Goal: Task Accomplishment & Management: Use online tool/utility

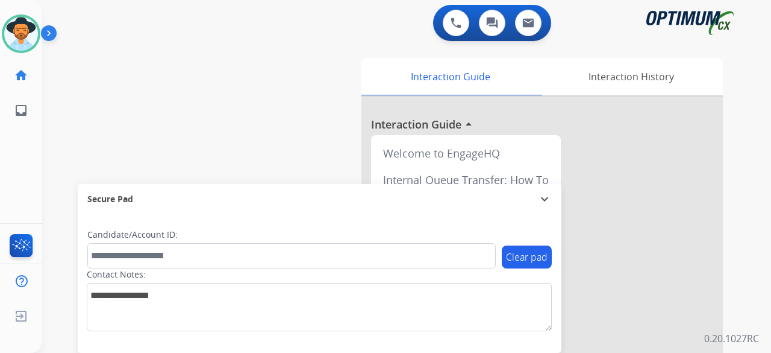
click at [78, 93] on div "swap_horiz Break voice bridge close_fullscreen Connect 3-Way Call merge_type Se…" at bounding box center [392, 294] width 700 height 503
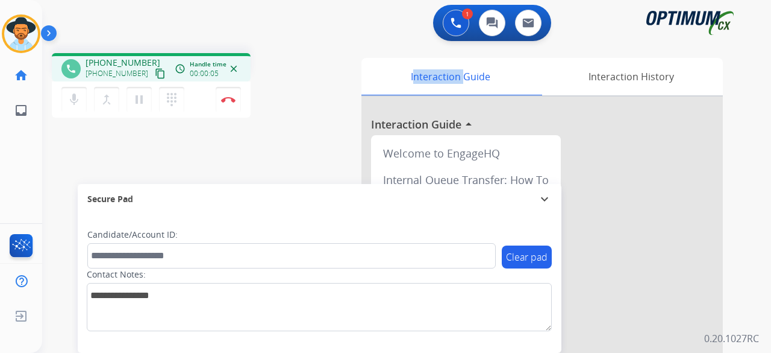
click at [155, 71] on mat-icon "content_copy" at bounding box center [160, 73] width 11 height 11
click at [308, 89] on div "phone +19787101331 +19787101331 content_copy access_time Call metrics Queue 00:…" at bounding box center [196, 87] width 289 height 68
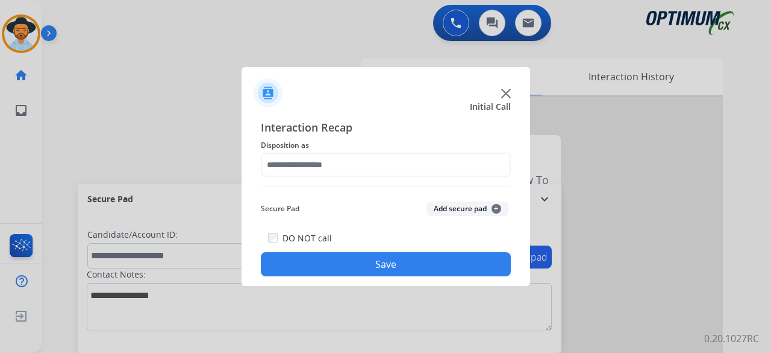
click at [505, 92] on img at bounding box center [506, 94] width 10 height 10
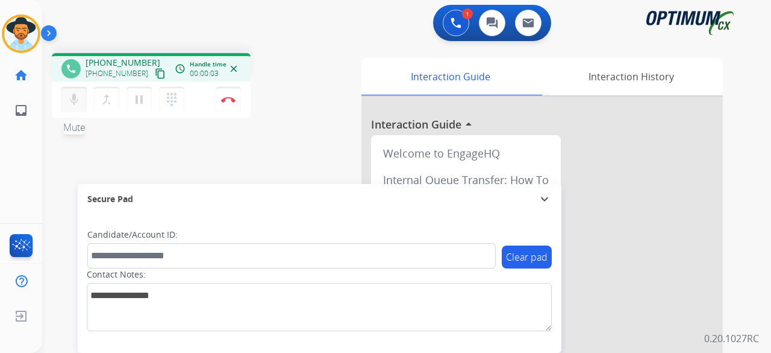
click at [81, 93] on mat-icon "mic" at bounding box center [74, 99] width 14 height 14
click at [155, 73] on mat-icon "content_copy" at bounding box center [160, 73] width 11 height 11
click at [75, 99] on mat-icon "mic_off" at bounding box center [74, 99] width 14 height 14
click at [237, 98] on button "Disconnect" at bounding box center [228, 99] width 25 height 25
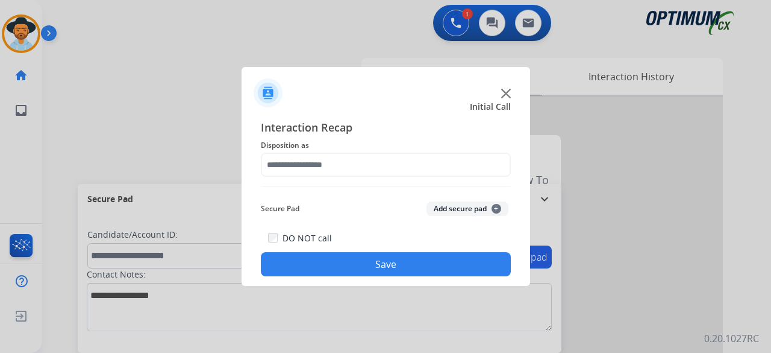
click at [500, 98] on div at bounding box center [386, 88] width 289 height 42
click at [506, 90] on img at bounding box center [506, 94] width 10 height 10
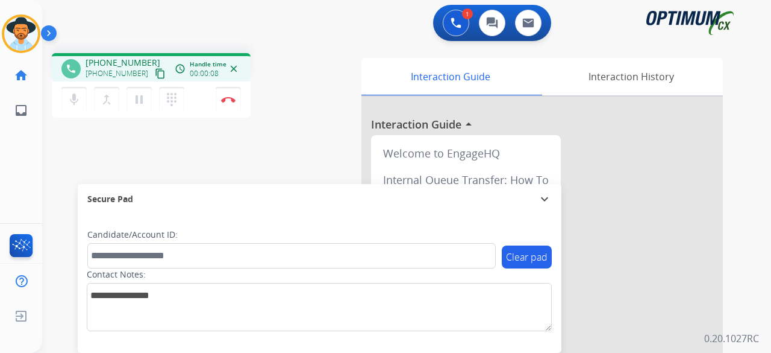
click at [155, 74] on mat-icon "content_copy" at bounding box center [160, 73] width 11 height 11
click at [234, 102] on button "Disconnect" at bounding box center [228, 99] width 25 height 25
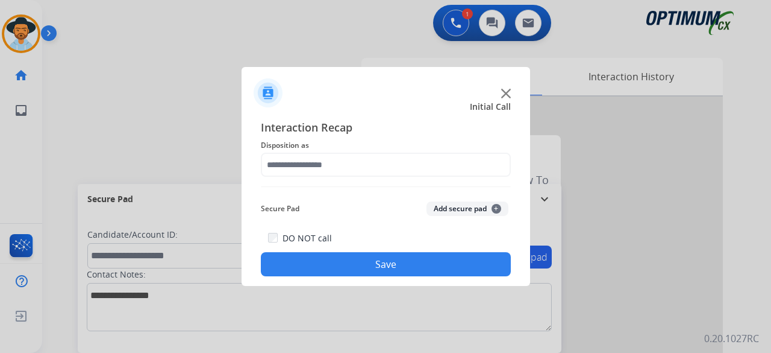
click at [504, 93] on img at bounding box center [506, 94] width 10 height 10
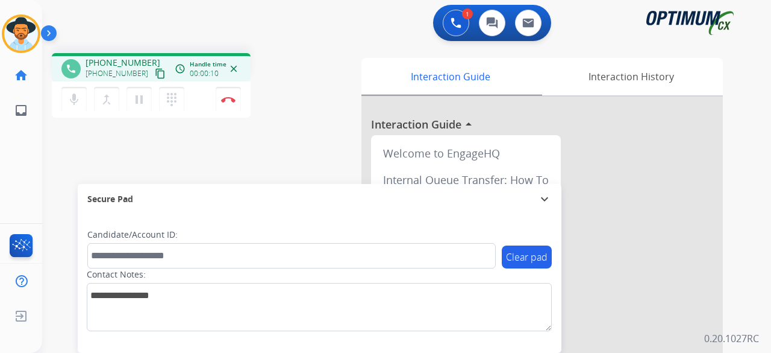
click at [155, 74] on mat-icon "content_copy" at bounding box center [160, 73] width 11 height 11
click at [160, 143] on div "phone +13052351360 +13052351360 content_copy access_time Call metrics Queue 00:…" at bounding box center [392, 294] width 700 height 503
click at [230, 99] on img at bounding box center [228, 99] width 14 height 6
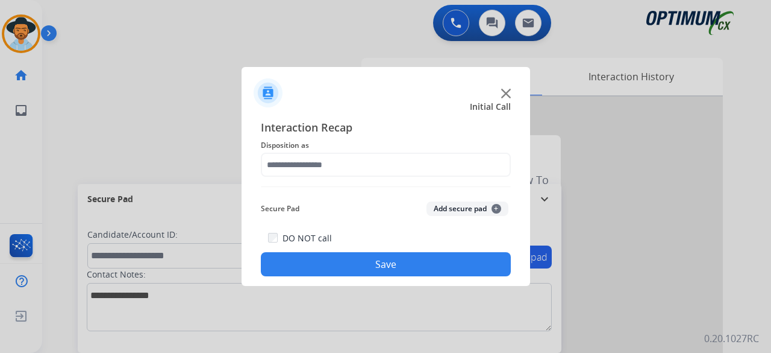
click at [503, 93] on img at bounding box center [506, 94] width 10 height 10
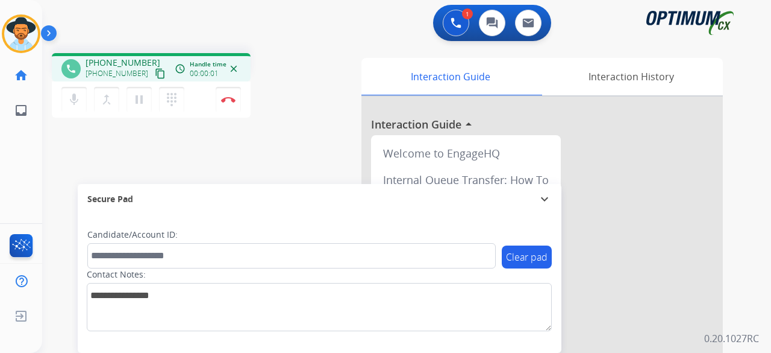
click at [155, 75] on mat-icon "content_copy" at bounding box center [160, 73] width 11 height 11
click at [230, 92] on button "Disconnect" at bounding box center [228, 99] width 25 height 25
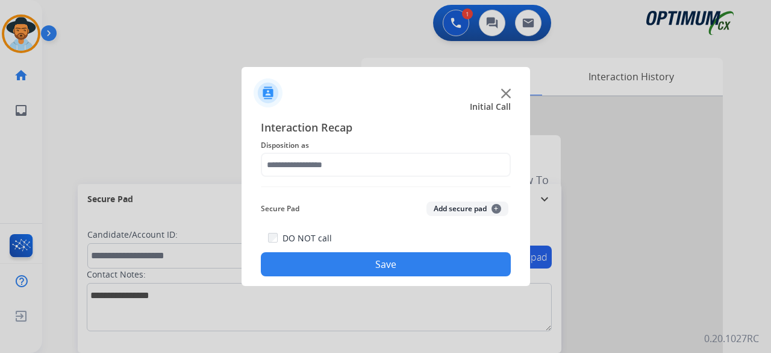
click at [498, 96] on div at bounding box center [386, 88] width 289 height 42
click at [507, 91] on img at bounding box center [506, 94] width 10 height 10
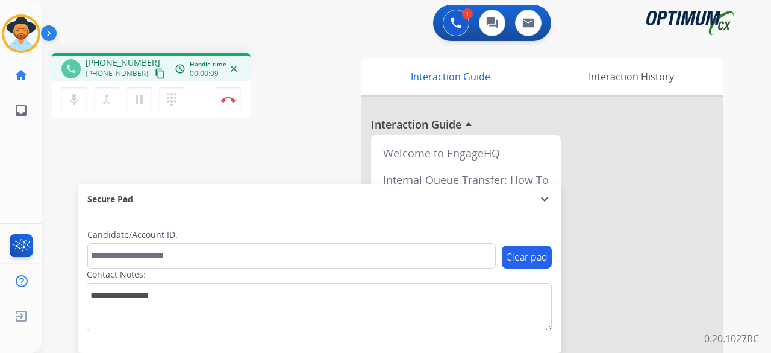
click at [155, 72] on mat-icon "content_copy" at bounding box center [160, 73] width 11 height 11
click at [229, 102] on img at bounding box center [228, 99] width 14 height 6
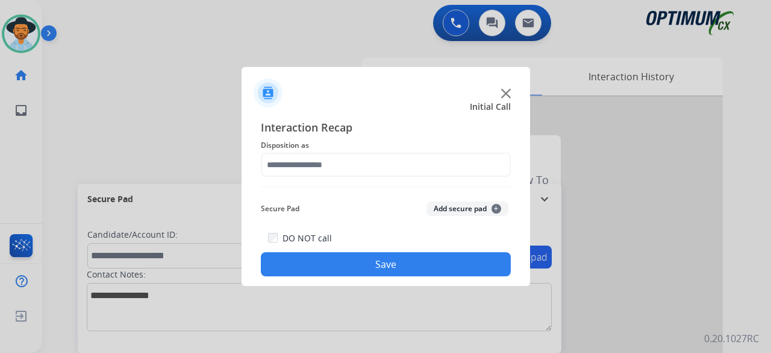
click at [505, 93] on img at bounding box center [506, 94] width 10 height 10
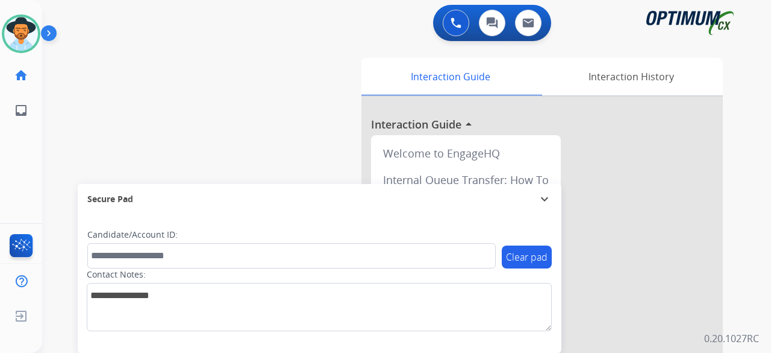
click at [285, 21] on div "0 Voice Interactions 0 Chat Interactions 0 Email Interactions" at bounding box center [400, 24] width 686 height 39
click at [24, 36] on img at bounding box center [21, 34] width 34 height 34
click at [24, 37] on img at bounding box center [21, 34] width 34 height 34
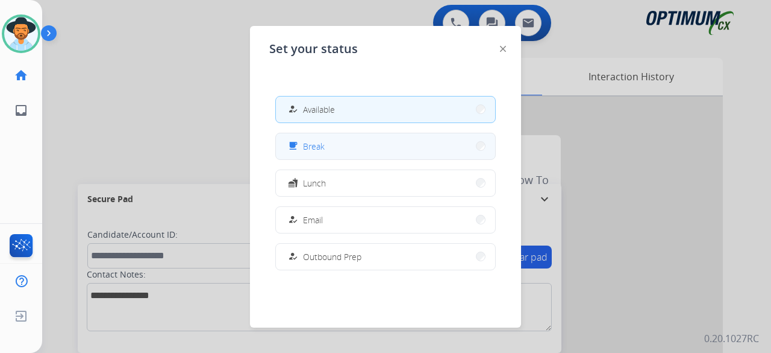
click at [343, 150] on button "free_breakfast Break" at bounding box center [385, 146] width 219 height 26
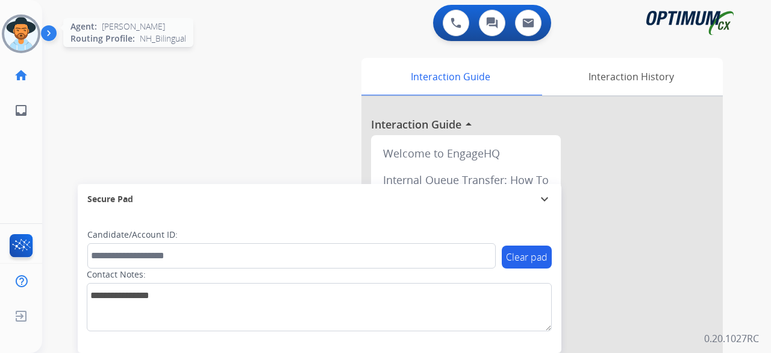
click at [30, 37] on img at bounding box center [21, 34] width 34 height 34
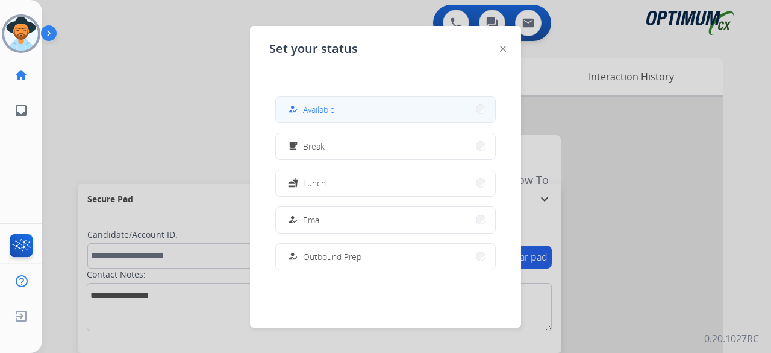
click at [361, 109] on button "how_to_reg Available" at bounding box center [385, 109] width 219 height 26
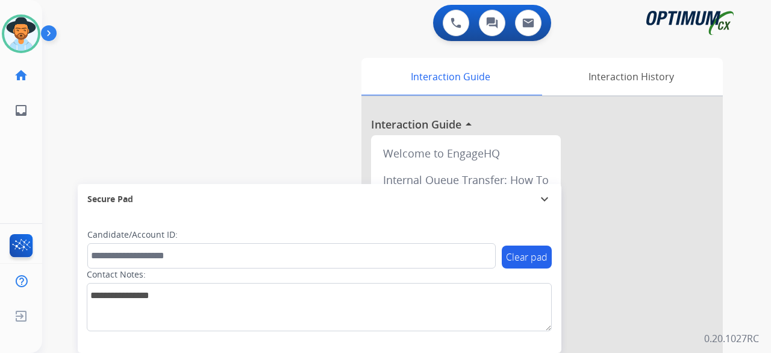
click at [69, 97] on div "swap_horiz Break voice bridge close_fullscreen Connect 3-Way Call merge_type Se…" at bounding box center [392, 294] width 700 height 503
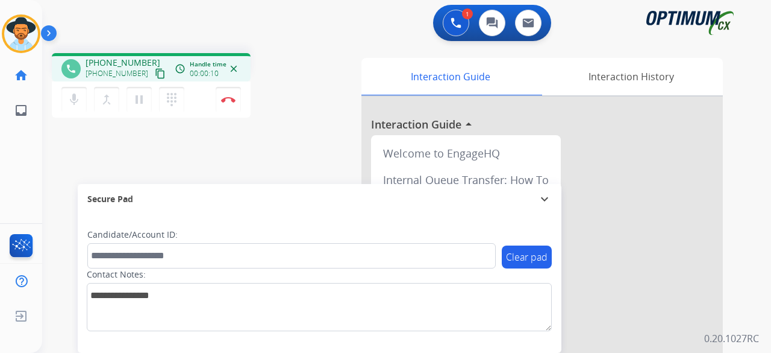
click at [155, 73] on mat-icon "content_copy" at bounding box center [160, 73] width 11 height 11
click at [155, 75] on mat-icon "content_copy" at bounding box center [160, 73] width 11 height 11
click at [167, 101] on mat-icon "dialpad" at bounding box center [172, 99] width 14 height 14
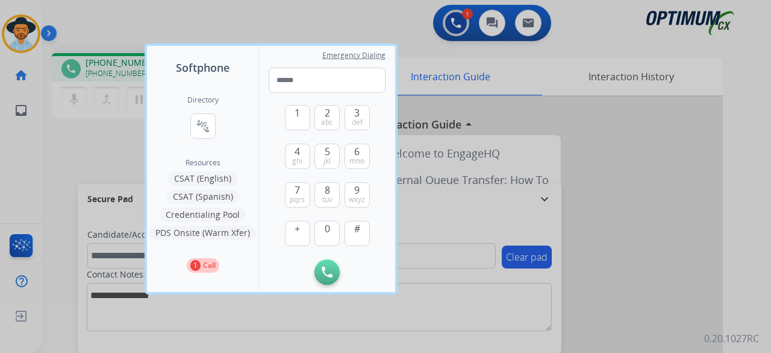
click at [225, 231] on button "PDS Onsite (Warm Xfer)" at bounding box center [202, 232] width 107 height 14
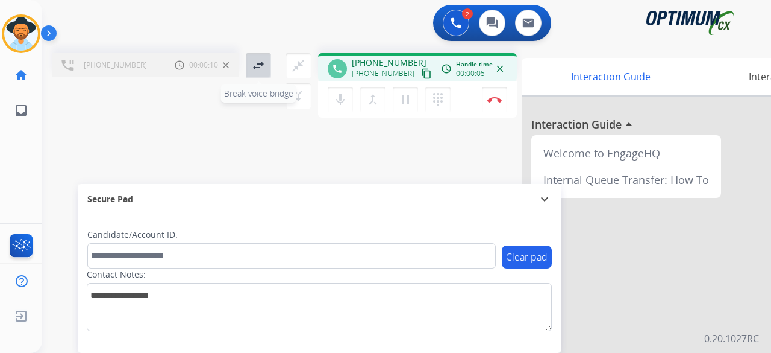
click at [253, 69] on mat-icon "swap_horiz" at bounding box center [258, 65] width 14 height 14
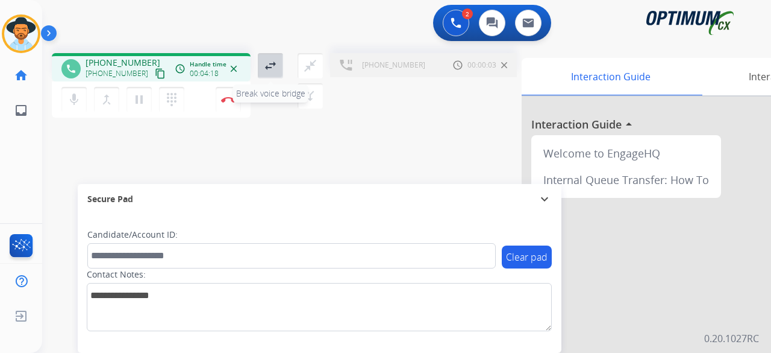
click at [278, 63] on button "swap_horiz Break voice bridge" at bounding box center [270, 65] width 25 height 25
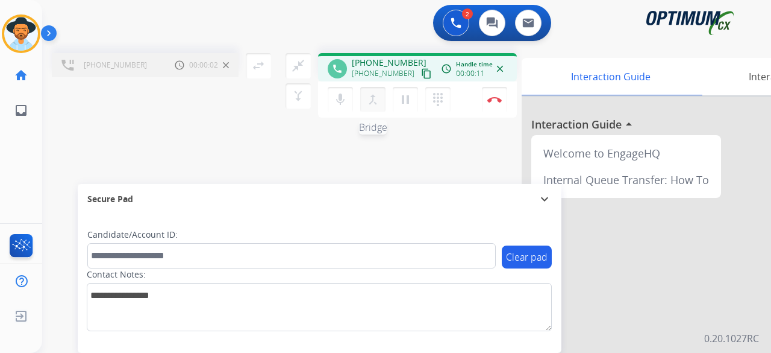
click at [374, 104] on mat-icon "merge_type" at bounding box center [373, 99] width 14 height 14
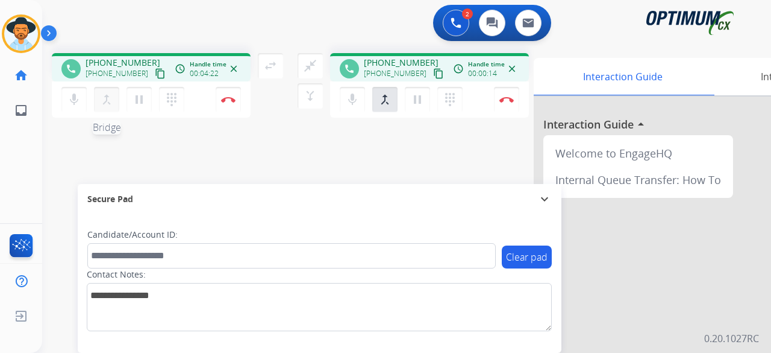
click at [102, 97] on mat-icon "merge_type" at bounding box center [106, 99] width 14 height 14
click at [316, 99] on mat-icon "merge_type" at bounding box center [310, 96] width 14 height 14
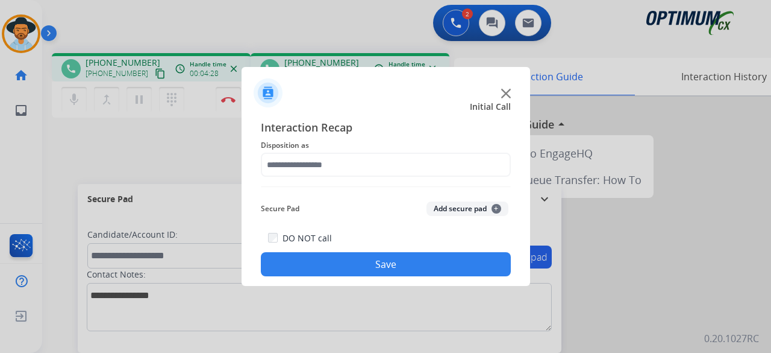
click at [506, 93] on img at bounding box center [506, 94] width 10 height 10
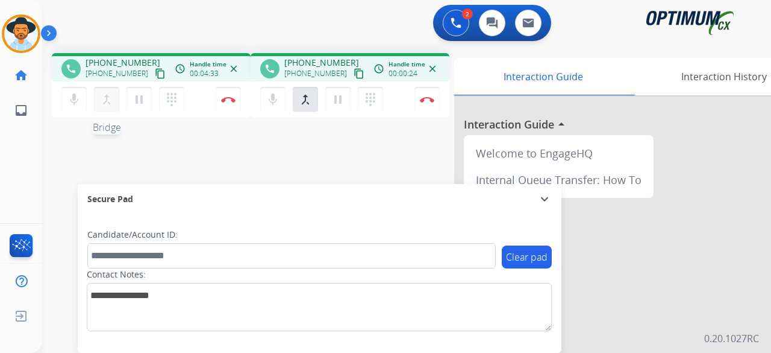
click at [102, 100] on mat-icon "merge_type" at bounding box center [106, 99] width 14 height 14
click at [230, 105] on button "Disconnect" at bounding box center [228, 99] width 25 height 25
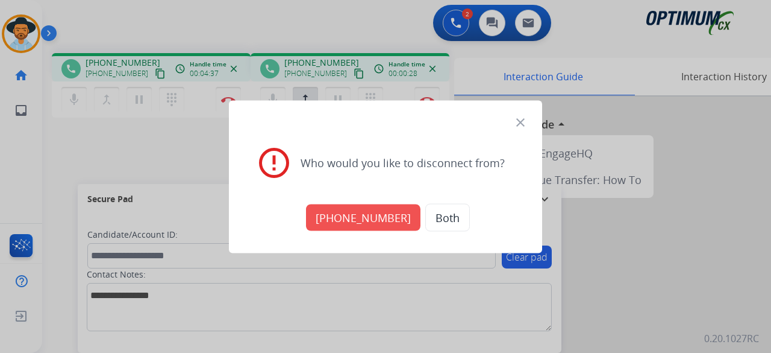
click at [432, 219] on button "Both" at bounding box center [447, 217] width 45 height 28
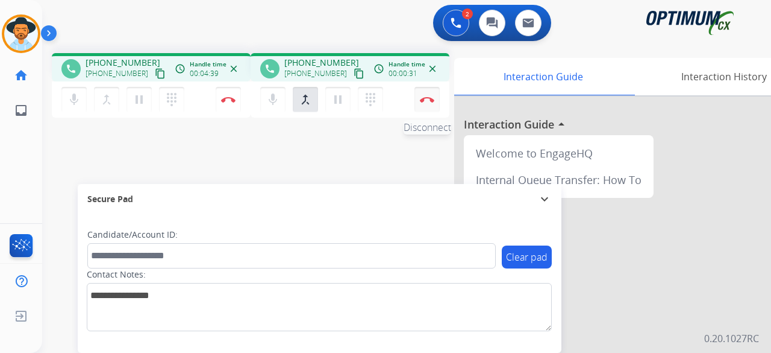
click at [428, 97] on img at bounding box center [427, 99] width 14 height 6
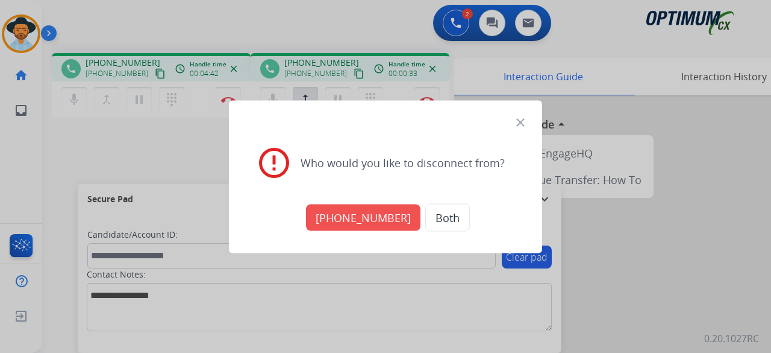
click at [433, 216] on button "Both" at bounding box center [447, 217] width 45 height 28
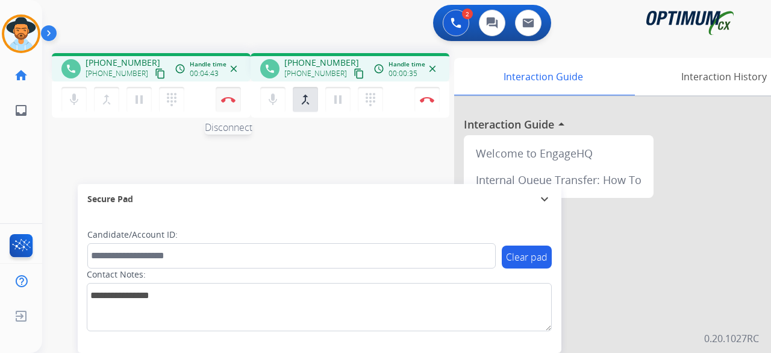
click at [222, 102] on img at bounding box center [228, 99] width 14 height 6
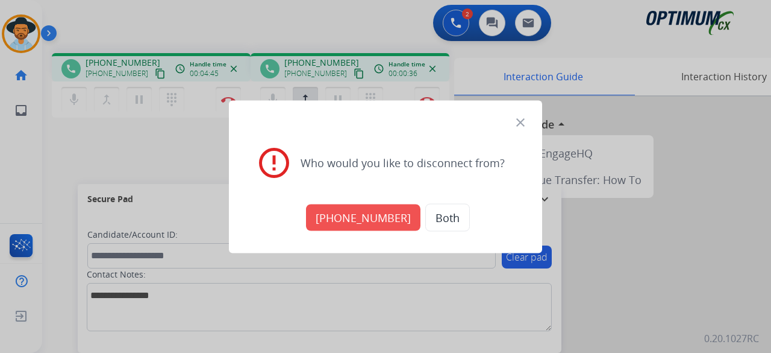
click at [378, 213] on button "+17878958886" at bounding box center [363, 217] width 114 height 27
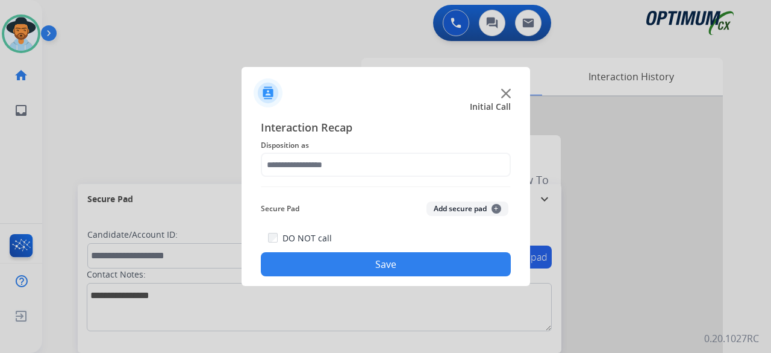
click at [506, 94] on img at bounding box center [506, 94] width 10 height 10
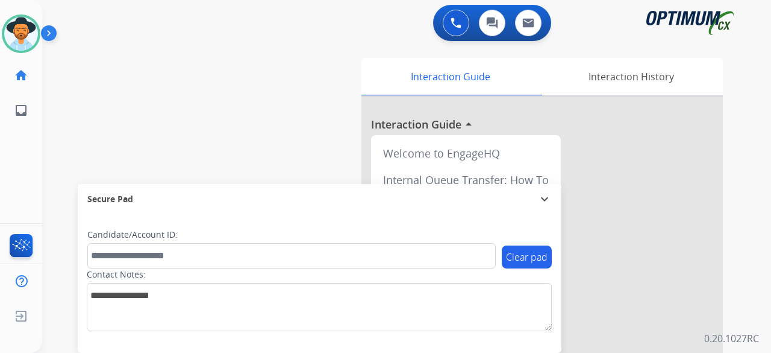
click at [222, 127] on div "swap_horiz Break voice bridge close_fullscreen Connect 3-Way Call merge_type Se…" at bounding box center [392, 294] width 700 height 503
click at [111, 81] on div "swap_horiz Break voice bridge close_fullscreen Connect 3-Way Call merge_type Se…" at bounding box center [392, 294] width 700 height 503
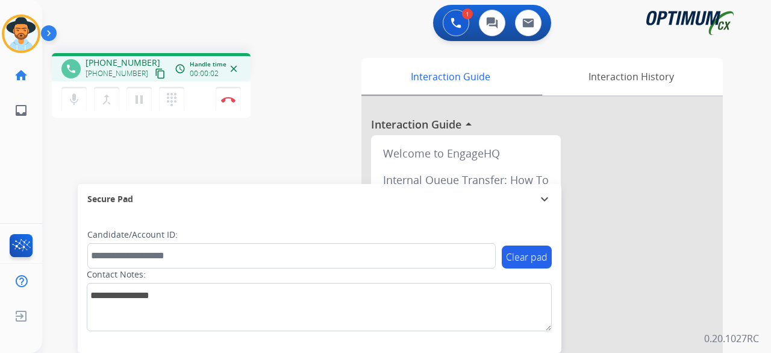
click at [155, 77] on mat-icon "content_copy" at bounding box center [160, 73] width 11 height 11
click at [76, 98] on mat-icon "mic" at bounding box center [74, 99] width 14 height 14
click at [74, 91] on button "mic_off Mute" at bounding box center [73, 99] width 25 height 25
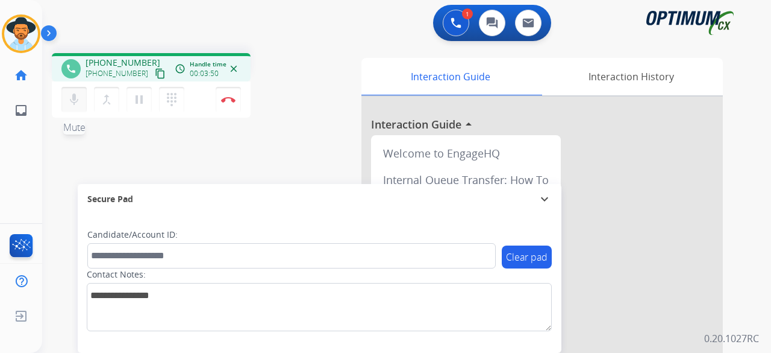
click at [77, 90] on button "mic Mute" at bounding box center [73, 99] width 25 height 25
click at [77, 95] on mat-icon "mic_off" at bounding box center [74, 99] width 14 height 14
click at [227, 95] on button "Disconnect" at bounding box center [228, 99] width 25 height 25
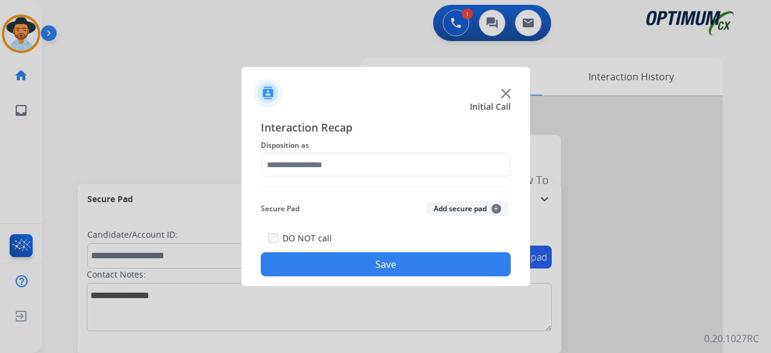
click at [506, 92] on img at bounding box center [506, 94] width 10 height 10
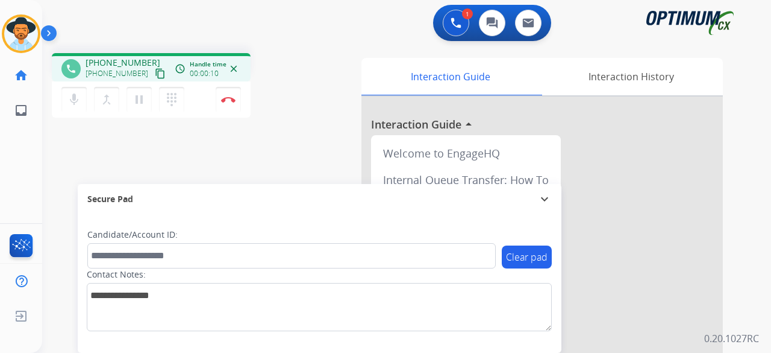
click at [155, 74] on mat-icon "content_copy" at bounding box center [160, 73] width 11 height 11
click at [225, 96] on button "Disconnect" at bounding box center [228, 99] width 25 height 25
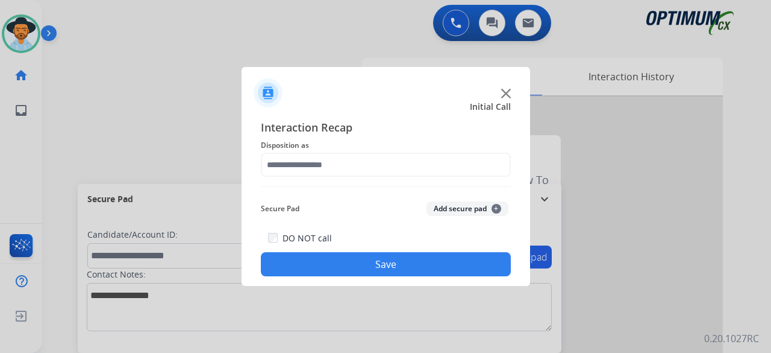
click at [225, 96] on div at bounding box center [385, 176] width 771 height 353
click at [504, 95] on img at bounding box center [506, 94] width 10 height 10
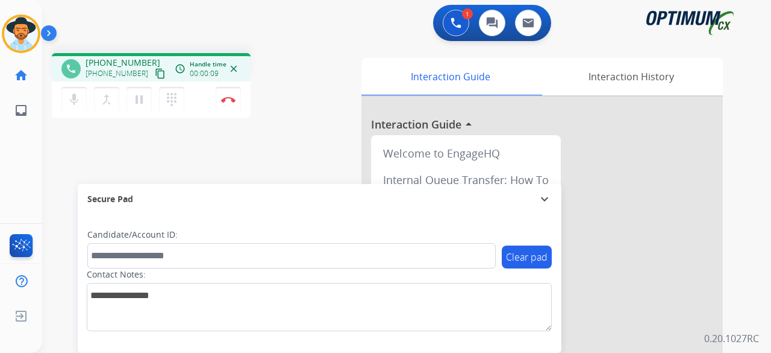
click at [155, 75] on mat-icon "content_copy" at bounding box center [160, 73] width 11 height 11
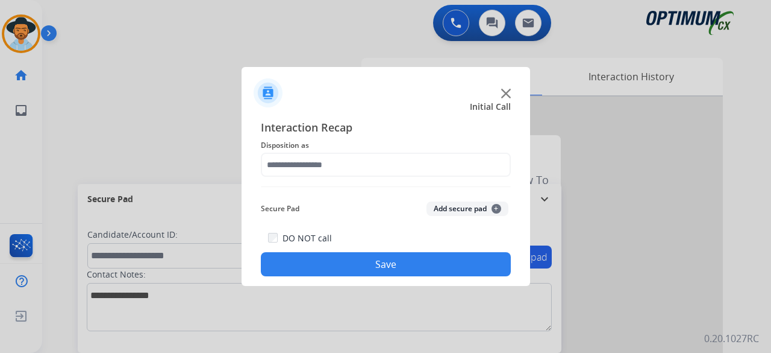
click at [504, 93] on img at bounding box center [506, 94] width 10 height 10
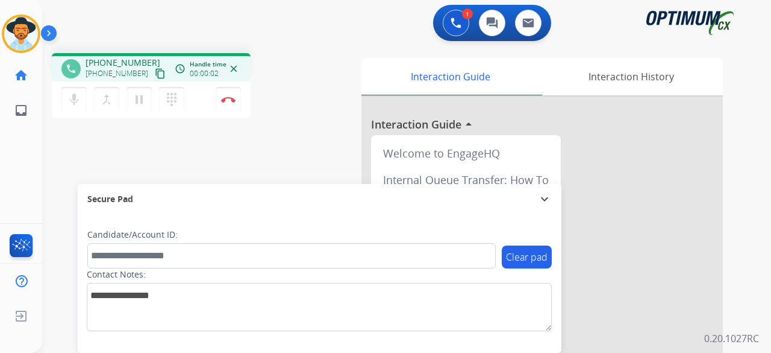
click at [155, 72] on mat-icon "content_copy" at bounding box center [160, 73] width 11 height 11
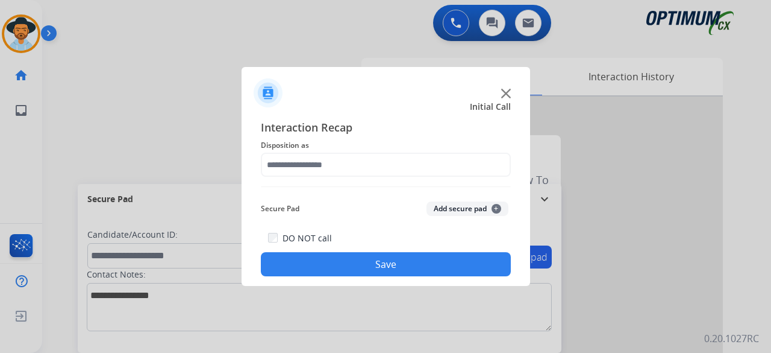
click at [505, 90] on img at bounding box center [506, 94] width 10 height 10
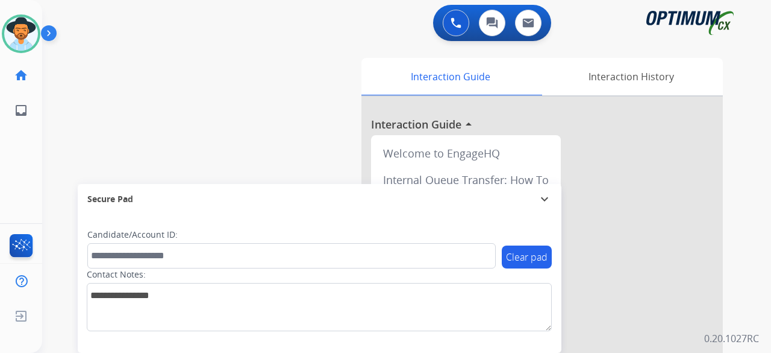
click at [505, 90] on div "Interaction Guide" at bounding box center [451, 76] width 178 height 37
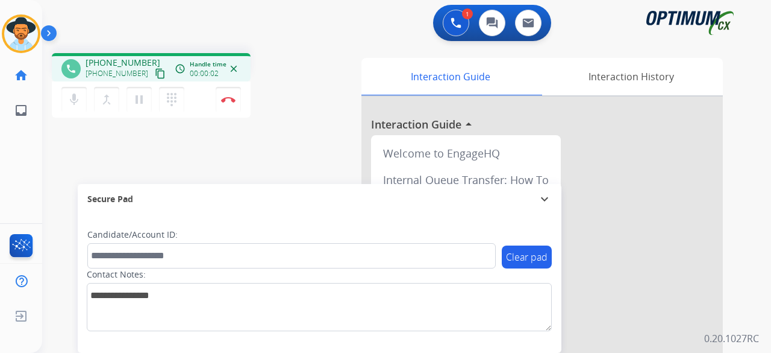
click at [155, 76] on mat-icon "content_copy" at bounding box center [160, 73] width 11 height 11
click at [236, 94] on button "Disconnect" at bounding box center [228, 99] width 25 height 25
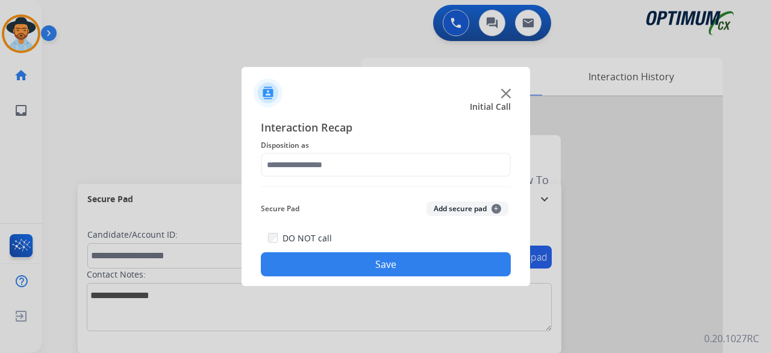
click at [505, 92] on img at bounding box center [506, 94] width 10 height 10
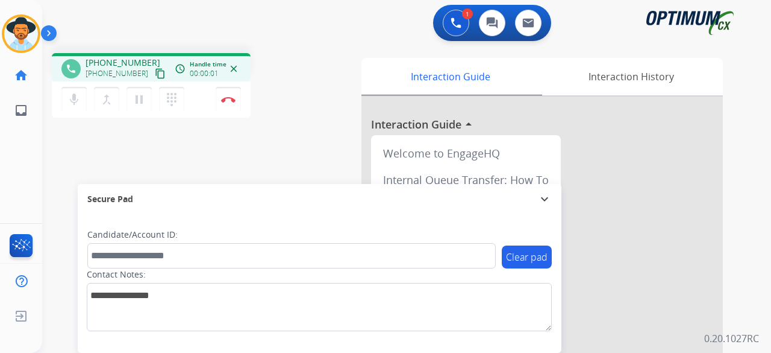
click at [155, 76] on mat-icon "content_copy" at bounding box center [160, 73] width 11 height 11
click at [231, 102] on button "Disconnect" at bounding box center [228, 99] width 25 height 25
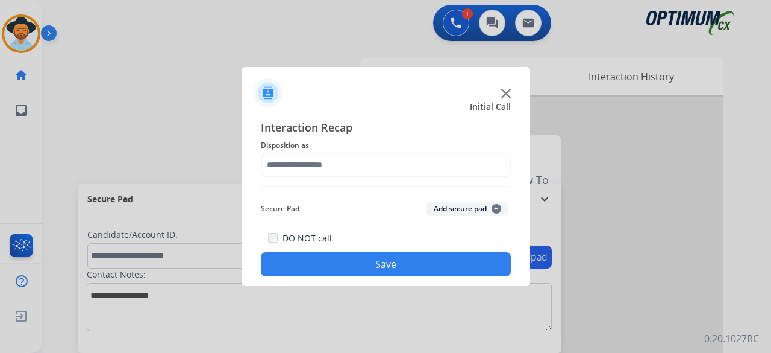
click at [504, 93] on img at bounding box center [506, 94] width 10 height 10
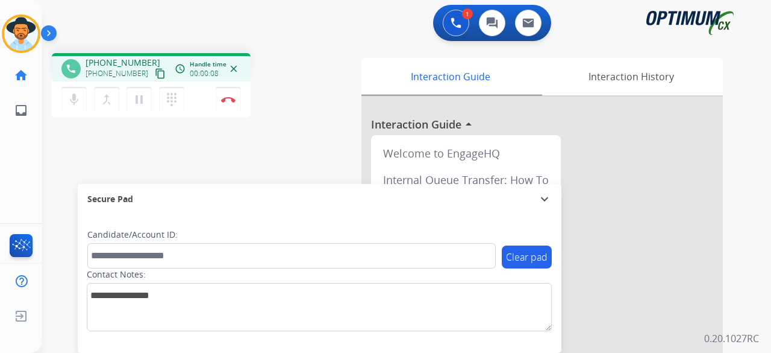
click at [155, 71] on mat-icon "content_copy" at bounding box center [160, 73] width 11 height 11
click at [70, 98] on mat-icon "mic" at bounding box center [74, 99] width 14 height 14
click at [70, 98] on mat-icon "mic_off" at bounding box center [74, 99] width 14 height 14
click at [210, 168] on div "phone [PHONE_NUMBER] [PHONE_NUMBER] content_copy access_time Call metrics Queue…" at bounding box center [392, 294] width 700 height 503
click at [224, 95] on button "Disconnect" at bounding box center [228, 99] width 25 height 25
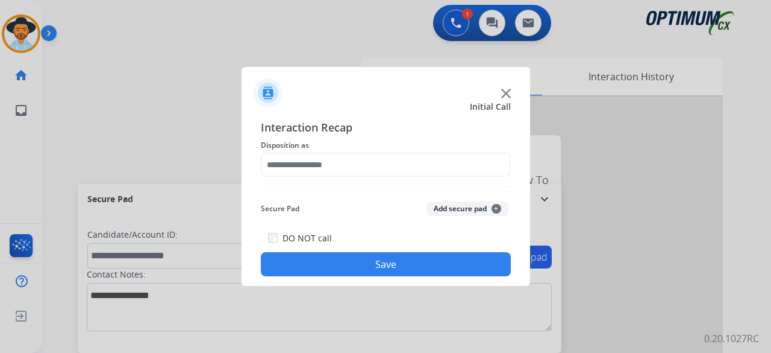
click at [506, 88] on div at bounding box center [386, 88] width 289 height 42
click at [506, 89] on div at bounding box center [386, 88] width 289 height 42
click at [506, 95] on img at bounding box center [506, 94] width 10 height 10
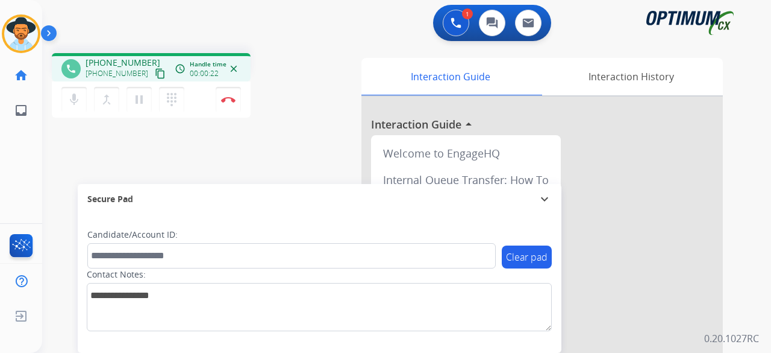
click at [155, 74] on mat-icon "content_copy" at bounding box center [160, 73] width 11 height 11
click at [75, 101] on mat-icon "mic" at bounding box center [74, 99] width 14 height 14
click at [75, 101] on mat-icon "mic_off" at bounding box center [74, 99] width 14 height 14
click at [66, 104] on button "mic Mute" at bounding box center [73, 99] width 25 height 25
click at [66, 104] on button "mic_off Mute" at bounding box center [73, 99] width 25 height 25
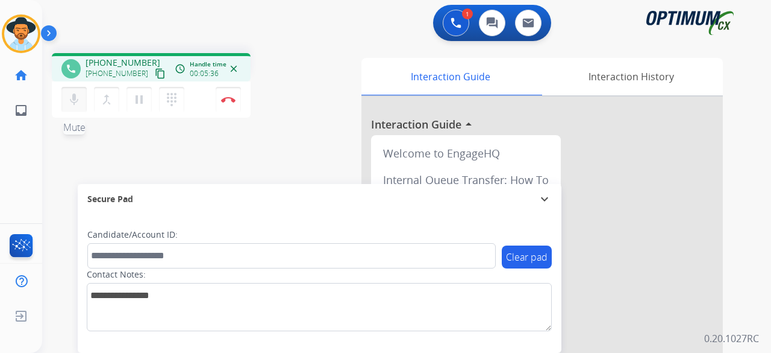
click at [66, 104] on button "mic Mute" at bounding box center [73, 99] width 25 height 25
click at [66, 104] on button "mic_off Mute" at bounding box center [73, 99] width 25 height 25
click at [66, 104] on button "mic Mute" at bounding box center [73, 99] width 25 height 25
click at [66, 104] on button "mic_off Mute" at bounding box center [73, 99] width 25 height 25
click at [66, 104] on button "mic Mute" at bounding box center [73, 99] width 25 height 25
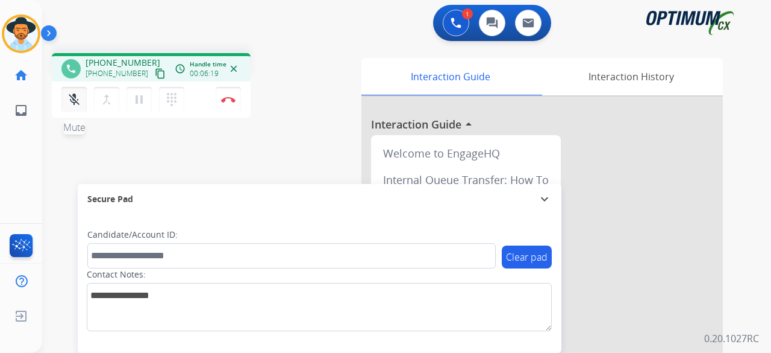
click at [66, 104] on button "mic_off Mute" at bounding box center [73, 99] width 25 height 25
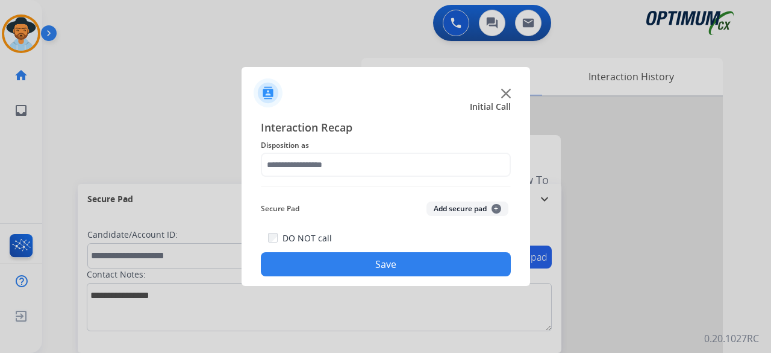
click at [505, 93] on img at bounding box center [506, 94] width 10 height 10
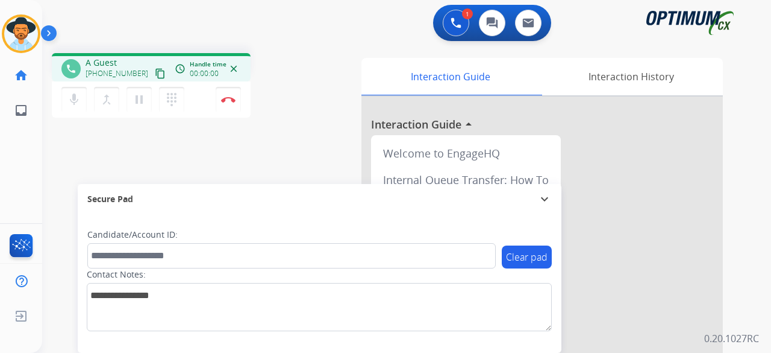
click at [155, 77] on mat-icon "content_copy" at bounding box center [160, 73] width 11 height 11
click at [69, 96] on mat-icon "mic" at bounding box center [74, 99] width 14 height 14
click at [135, 87] on button "pause Hold" at bounding box center [139, 99] width 25 height 25
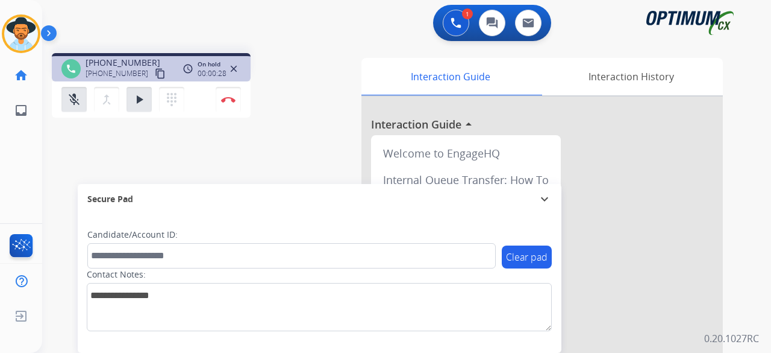
click at [73, 139] on div "phone [PHONE_NUMBER] [PHONE_NUMBER] content_copy access_time Call metrics Queue…" at bounding box center [392, 294] width 700 height 503
click at [74, 89] on button "mic_off Mute" at bounding box center [73, 99] width 25 height 25
click at [136, 97] on mat-icon "play_arrow" at bounding box center [139, 99] width 14 height 14
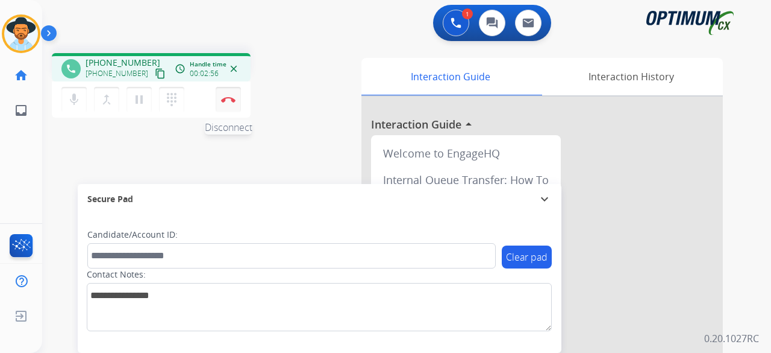
click at [232, 96] on img at bounding box center [228, 99] width 14 height 6
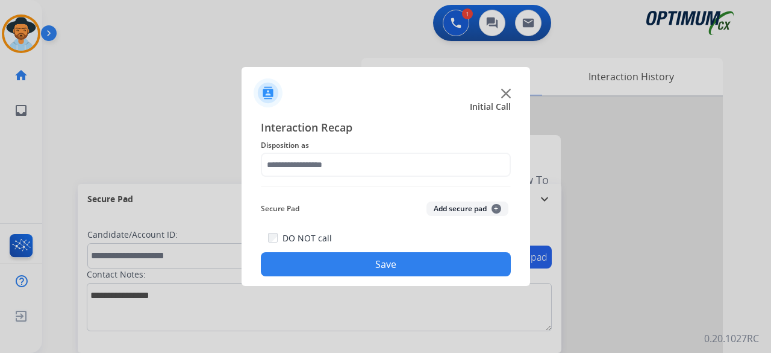
click at [506, 91] on img at bounding box center [506, 94] width 10 height 10
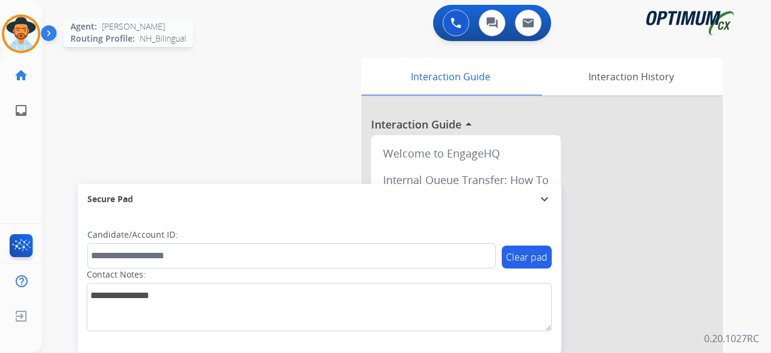
click at [19, 34] on img at bounding box center [21, 34] width 34 height 34
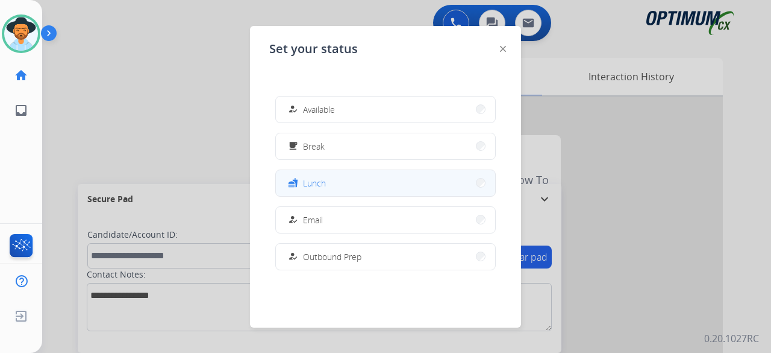
click at [318, 184] on span "Lunch" at bounding box center [314, 183] width 23 height 13
